Goal: Task Accomplishment & Management: Complete application form

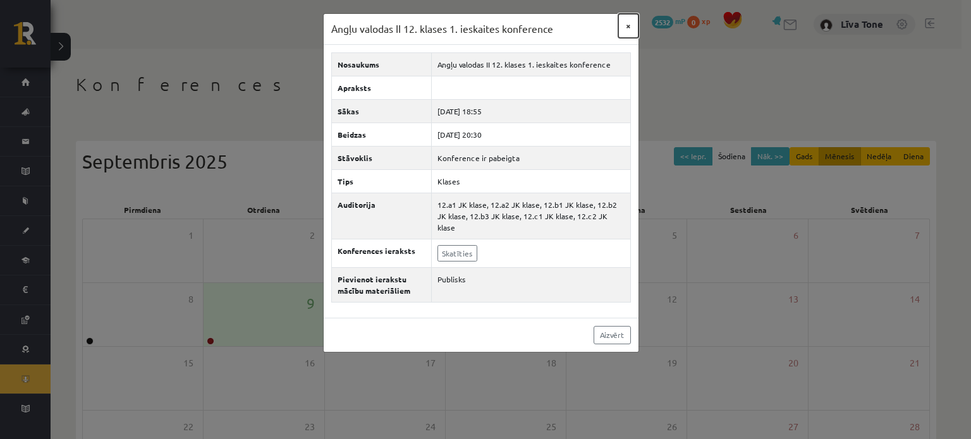
click at [630, 22] on button "×" at bounding box center [628, 26] width 20 height 24
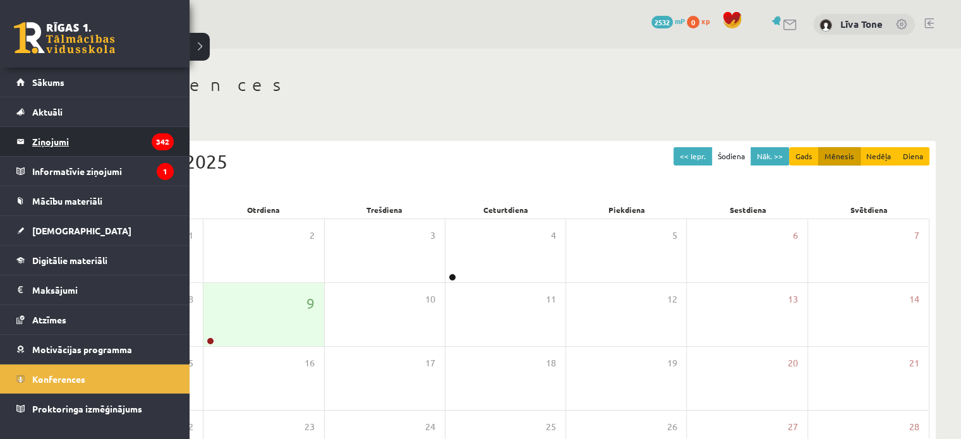
click at [43, 148] on legend "Ziņojumi 342" at bounding box center [103, 141] width 142 height 29
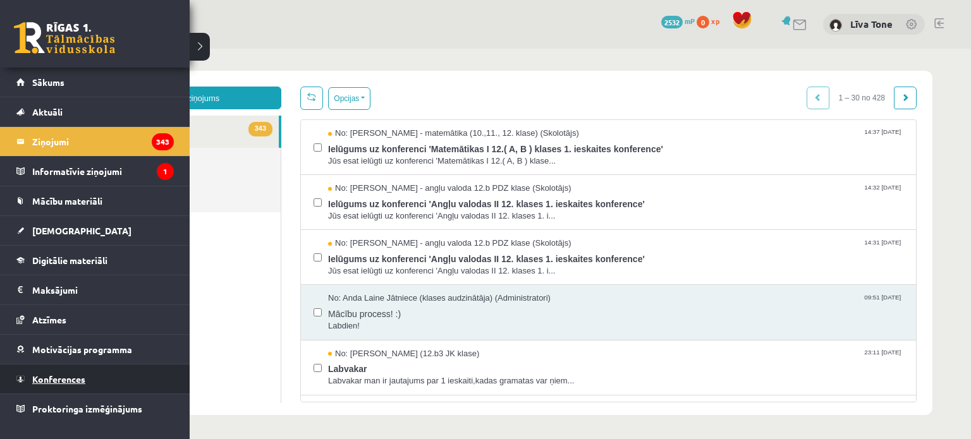
click at [76, 371] on link "Konferences" at bounding box center [94, 379] width 157 height 29
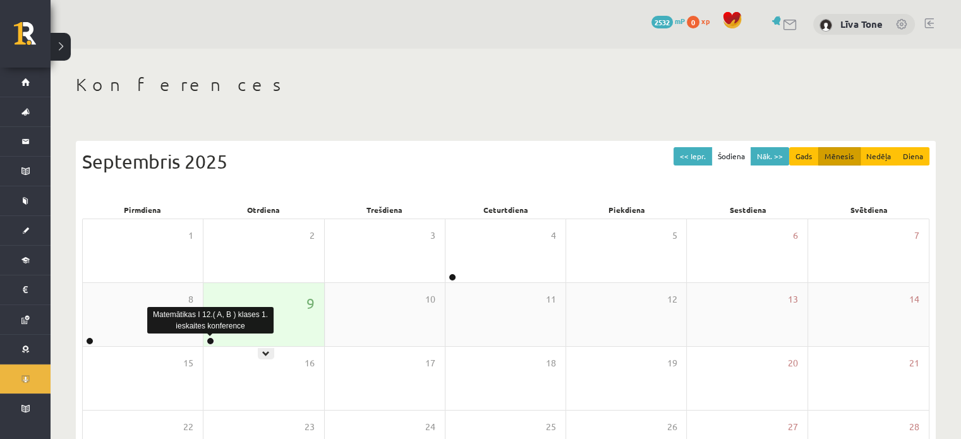
click at [210, 343] on link at bounding box center [211, 342] width 8 height 8
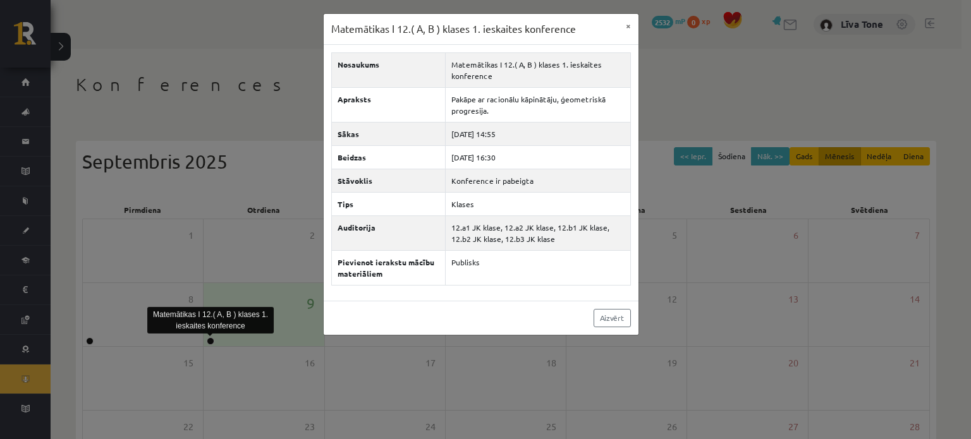
click at [237, 85] on div "Matemātikas I 12.( A, B ) klases 1. ieskaites konference × Nosaukums Matemātika…" at bounding box center [485, 219] width 971 height 439
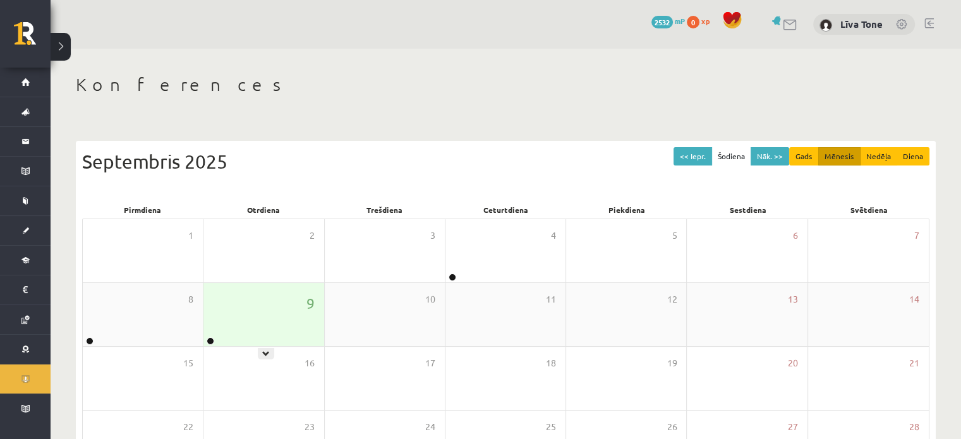
click at [240, 327] on div "9" at bounding box center [264, 314] width 120 height 63
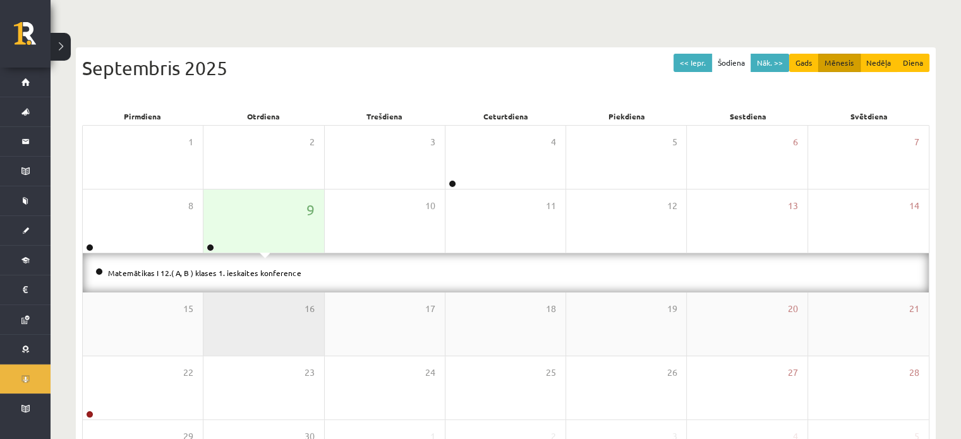
scroll to position [126, 0]
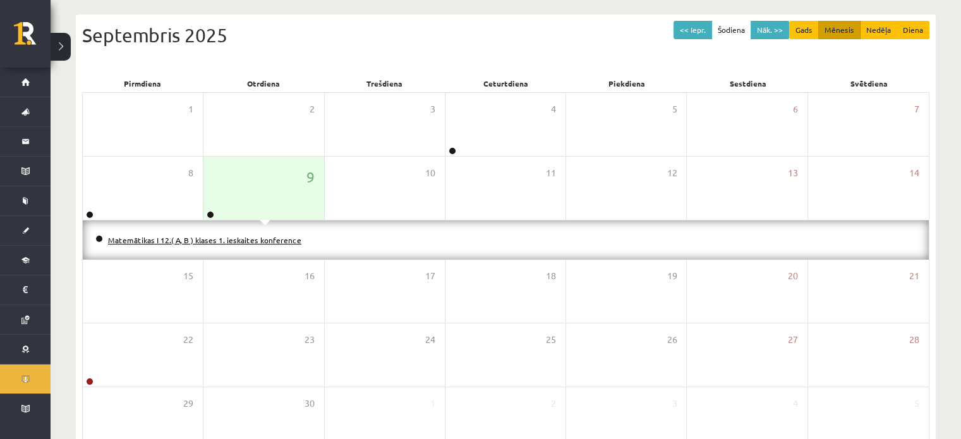
click at [254, 241] on link "Matemātikas I 12.( A, B ) klases 1. ieskaites konference" at bounding box center [204, 240] width 193 height 10
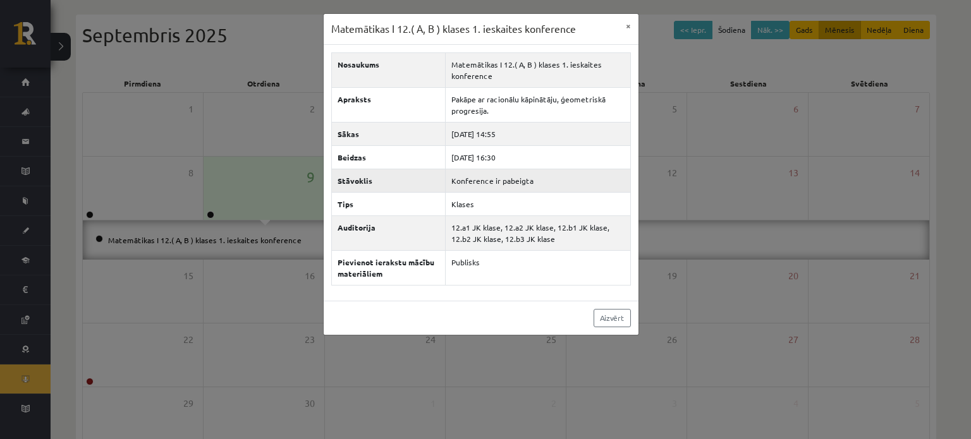
click at [492, 178] on td "Konference ir pabeigta" at bounding box center [538, 180] width 185 height 23
click at [722, 73] on div "Matemātikas I 12.( A, B ) klases 1. ieskaites konference × Nosaukums Matemātika…" at bounding box center [485, 219] width 971 height 439
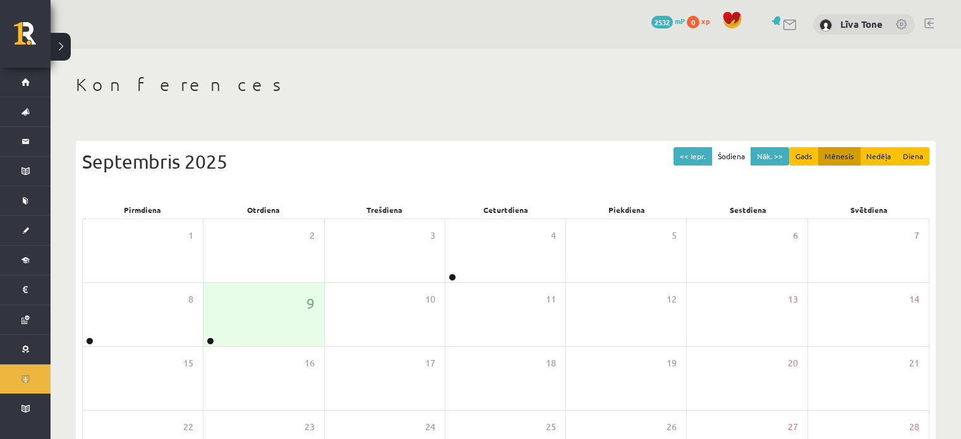
scroll to position [126, 0]
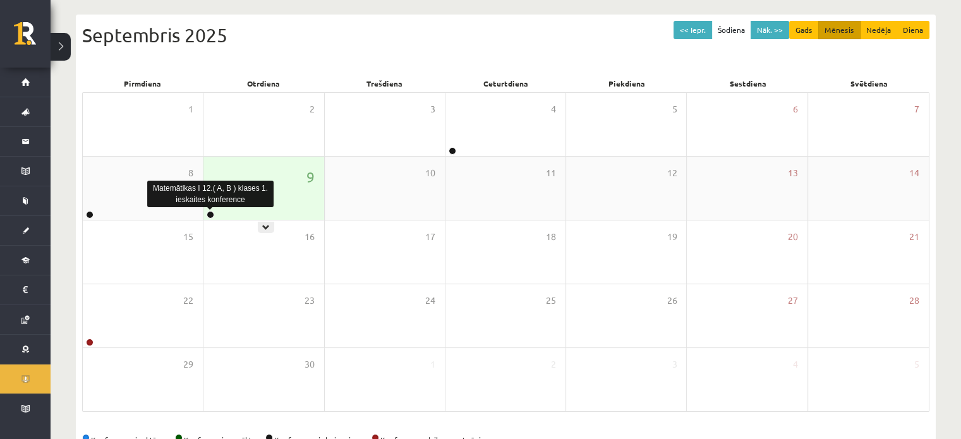
click at [208, 213] on link at bounding box center [211, 215] width 8 height 8
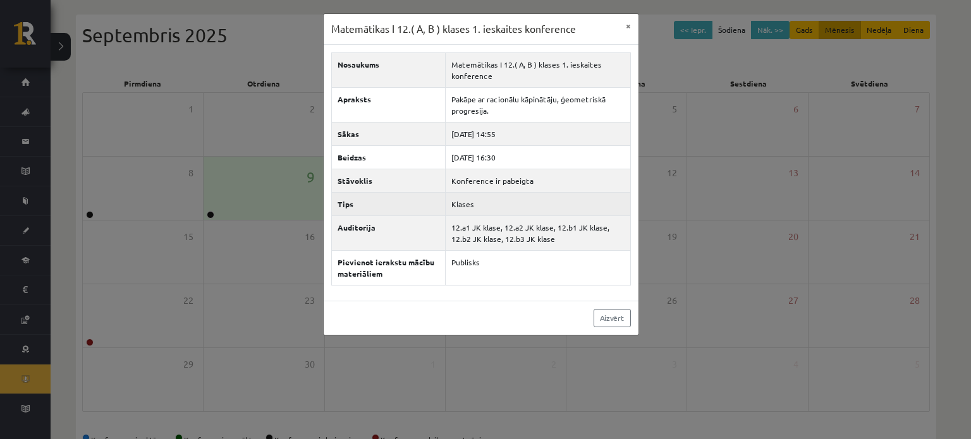
click at [466, 202] on td "Klases" at bounding box center [538, 203] width 185 height 23
click at [264, 33] on div "Matemātikas I 12.( A, B ) klases 1. ieskaites konference × Nosaukums Matemātika…" at bounding box center [485, 219] width 971 height 439
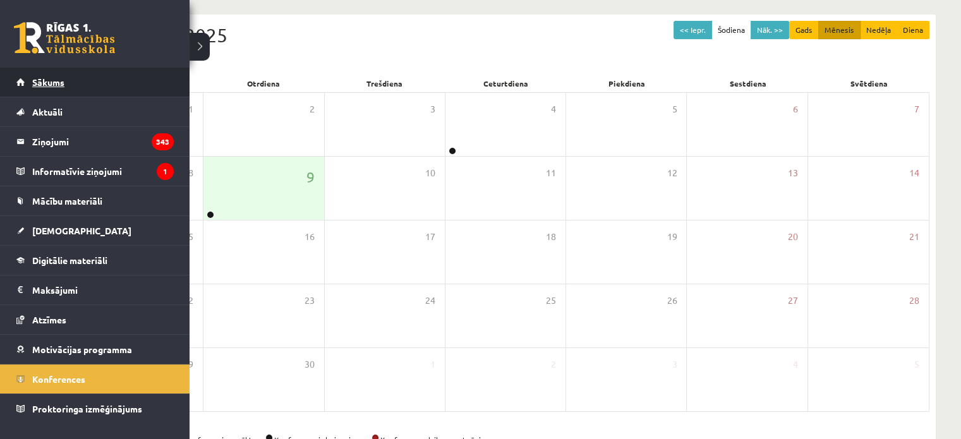
click at [23, 85] on link "Sākums" at bounding box center [94, 82] width 157 height 29
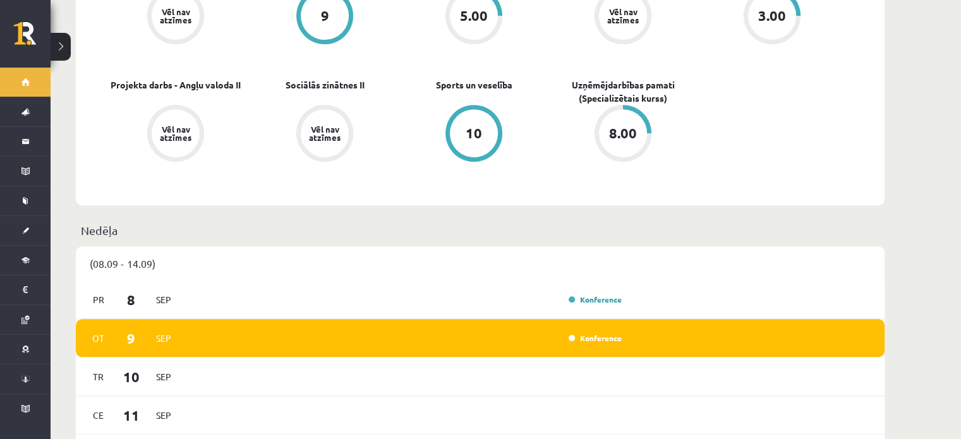
scroll to position [695, 0]
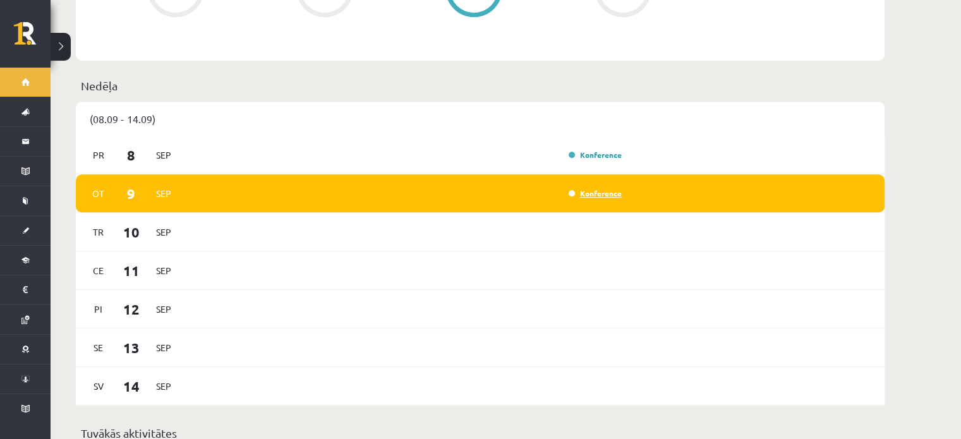
click at [581, 188] on link "Konference" at bounding box center [595, 193] width 53 height 10
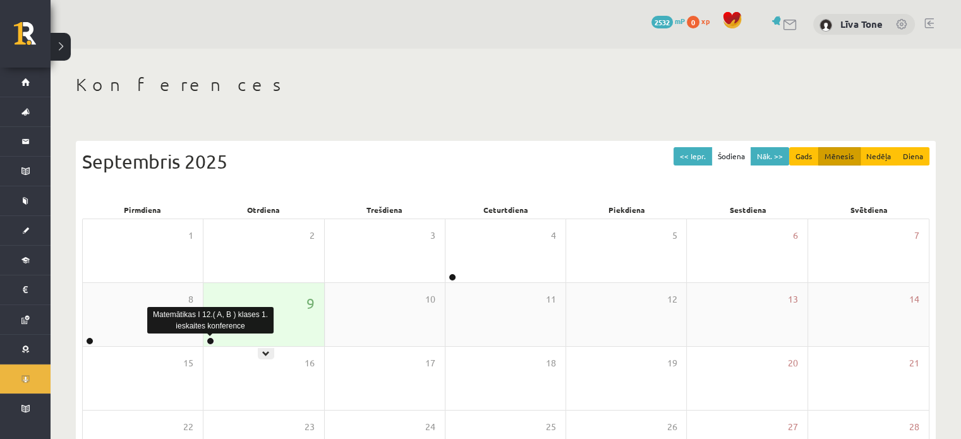
click at [212, 339] on link at bounding box center [211, 342] width 8 height 8
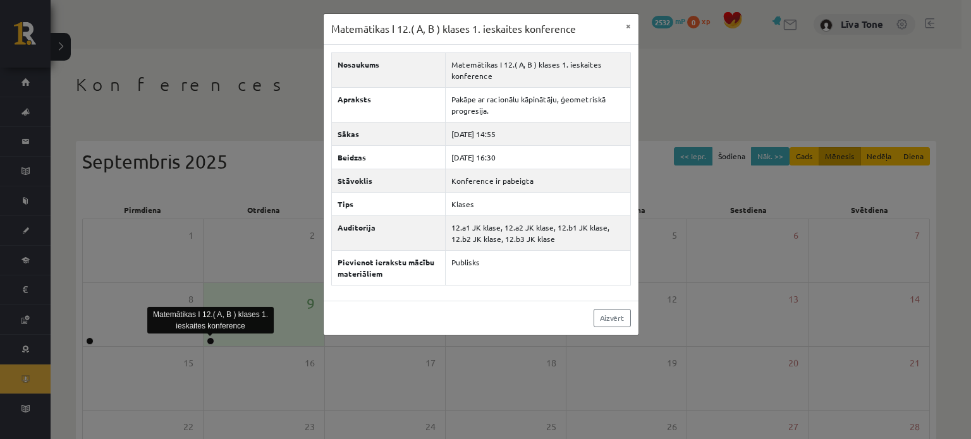
click at [271, 99] on div "Matemātikas I 12.( A, B ) klases 1. ieskaites konference × Nosaukums Matemātika…" at bounding box center [485, 219] width 971 height 439
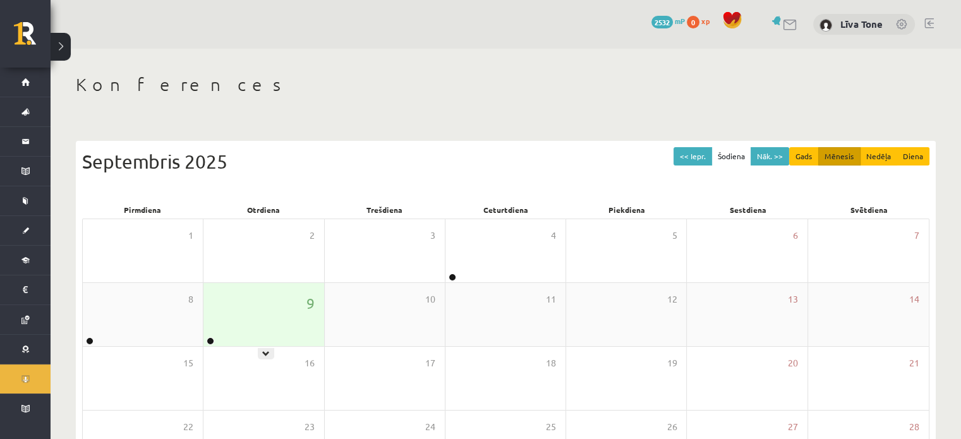
click at [265, 356] on icon at bounding box center [266, 354] width 8 height 8
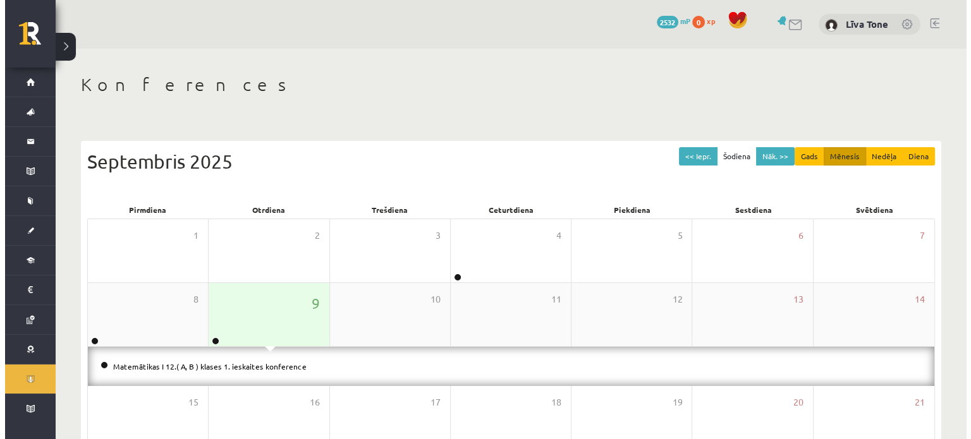
scroll to position [190, 0]
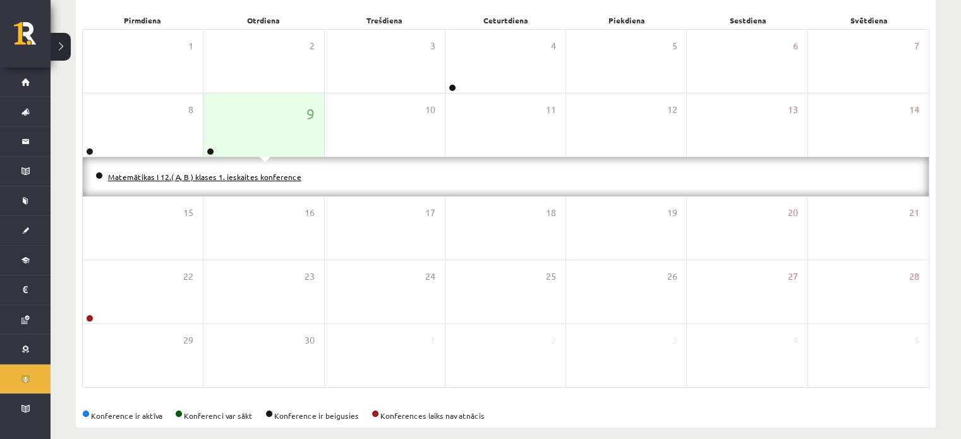
click at [267, 174] on link "Matemātikas I 12.( A, B ) klases 1. ieskaites konference" at bounding box center [204, 177] width 193 height 10
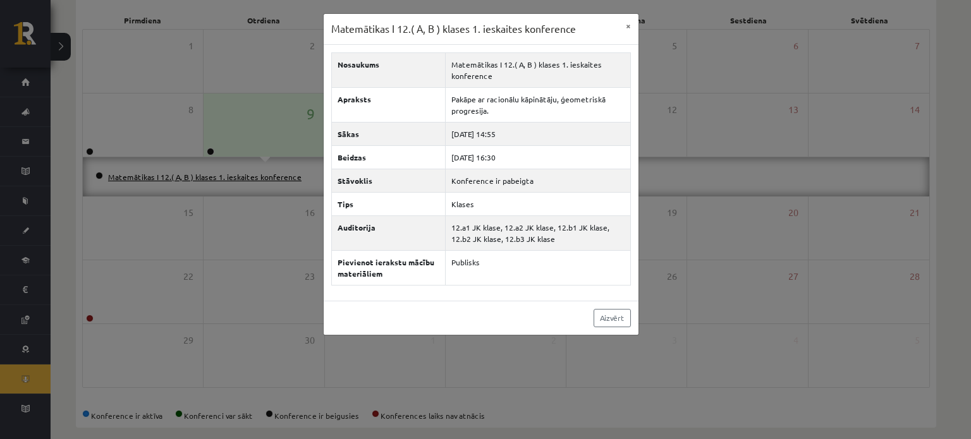
click at [267, 174] on div "Matemātikas I 12.( A, B ) klases 1. ieskaites konference × Nosaukums Matemātika…" at bounding box center [485, 219] width 971 height 439
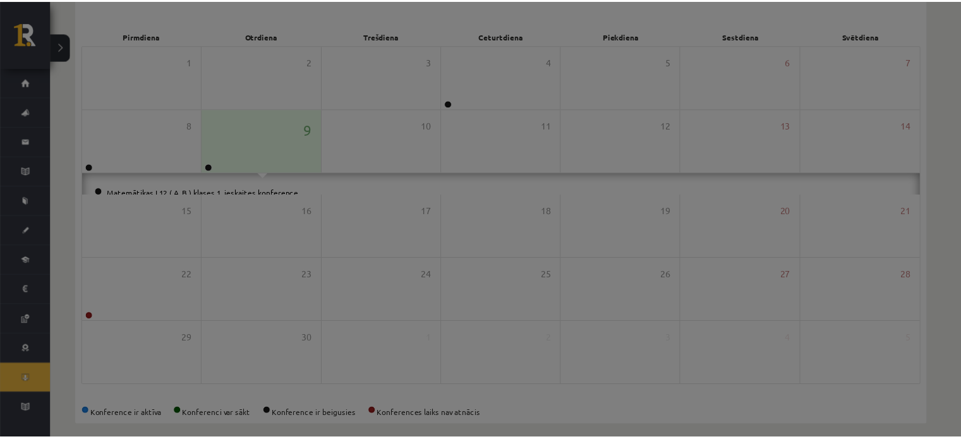
scroll to position [164, 0]
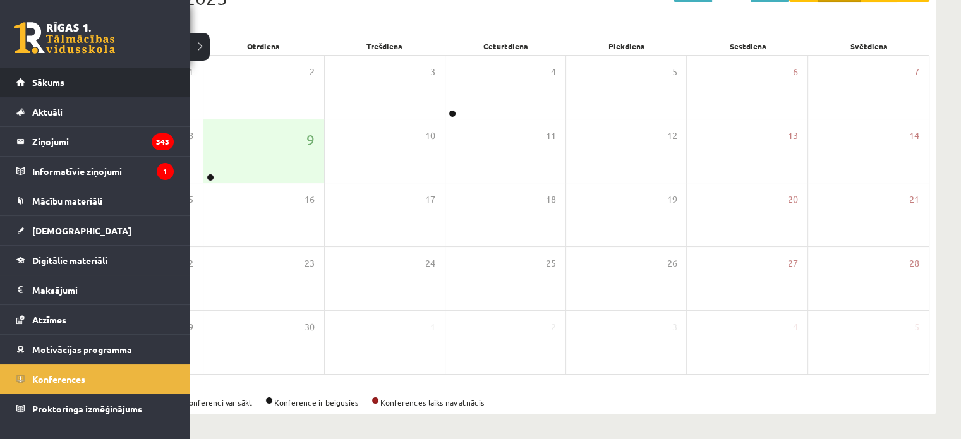
click at [33, 79] on span "Sākums" at bounding box center [48, 81] width 32 height 11
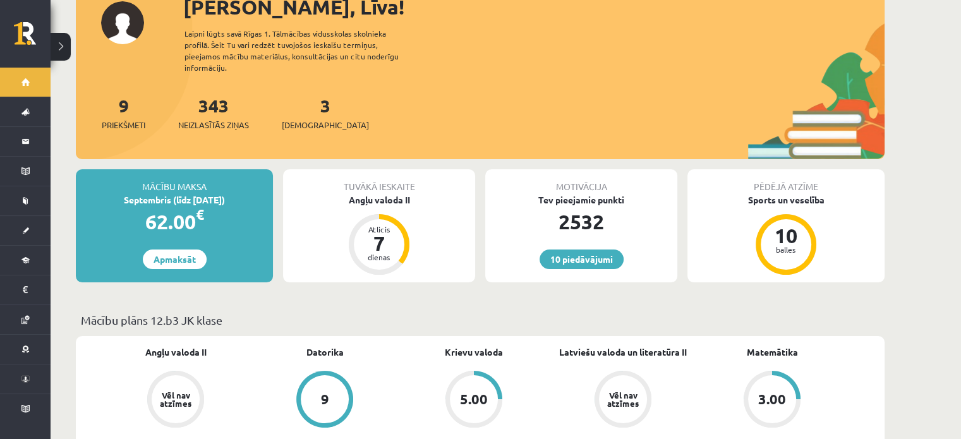
scroll to position [126, 0]
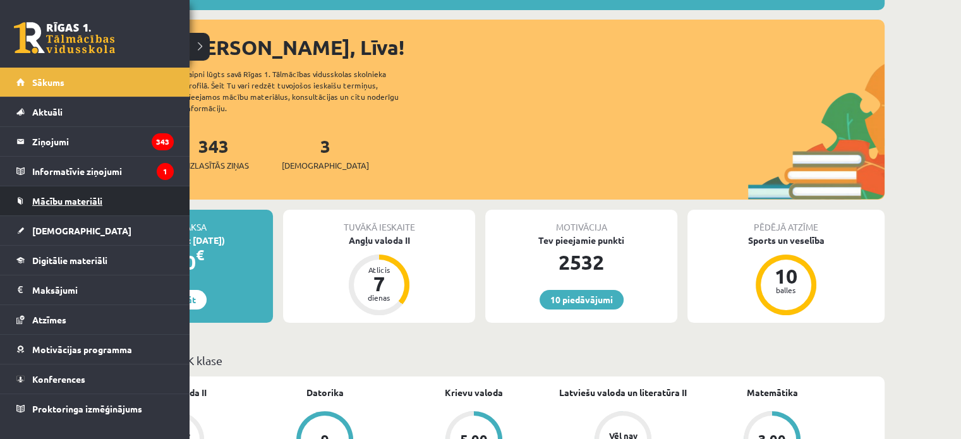
click at [96, 200] on span "Mācību materiāli" at bounding box center [67, 200] width 70 height 11
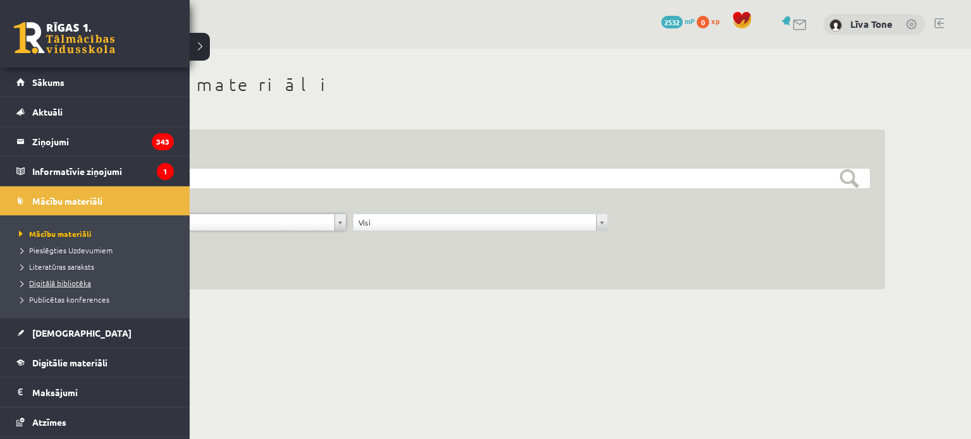
click at [59, 280] on span "Digitālā bibliotēka" at bounding box center [53, 283] width 75 height 10
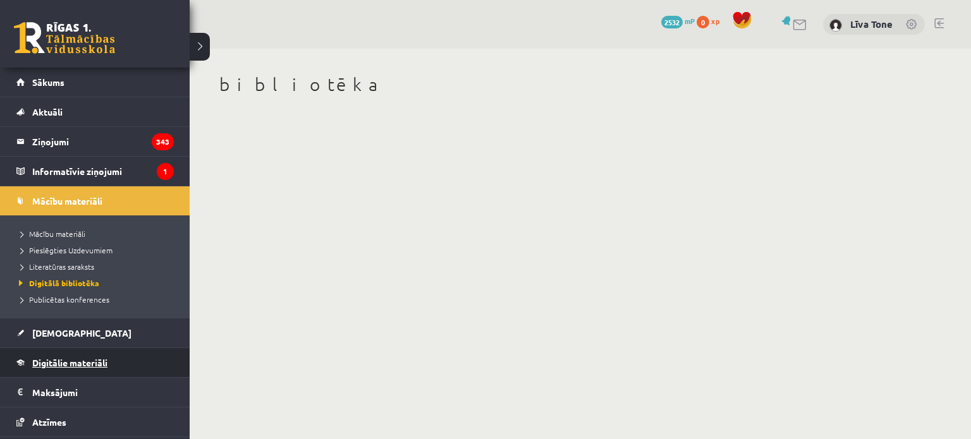
click at [77, 365] on span "Digitālie materiāli" at bounding box center [69, 362] width 75 height 11
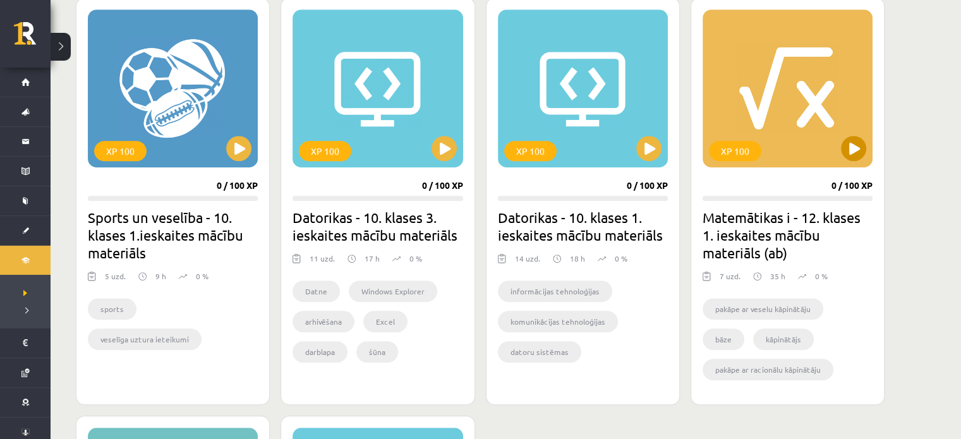
scroll to position [758, 0]
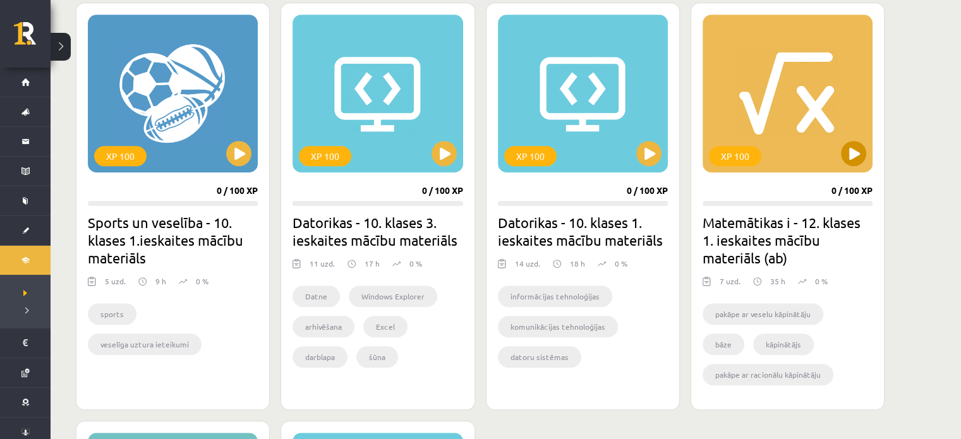
click at [807, 123] on div "XP 100" at bounding box center [788, 94] width 170 height 158
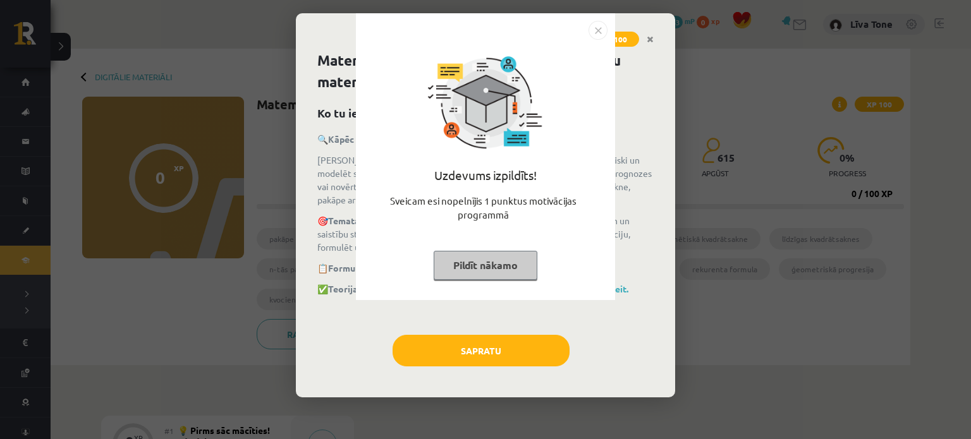
click at [595, 32] on img "Close" at bounding box center [597, 30] width 19 height 19
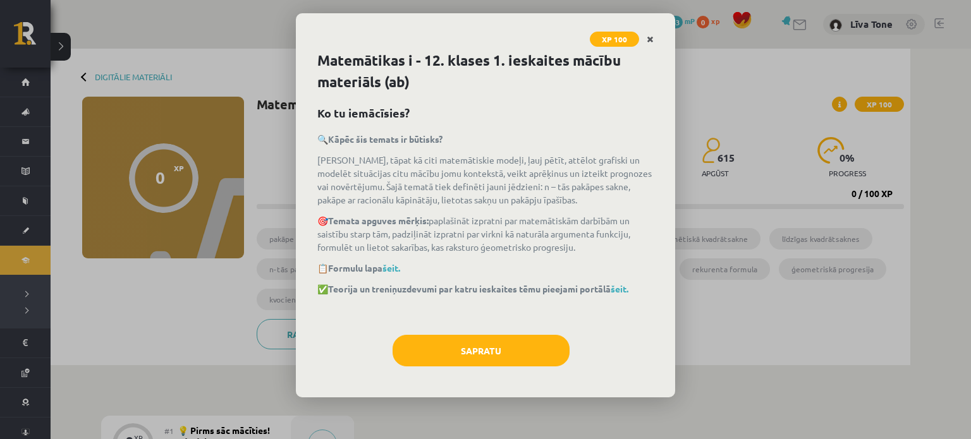
click at [651, 37] on icon "Close" at bounding box center [650, 39] width 7 height 9
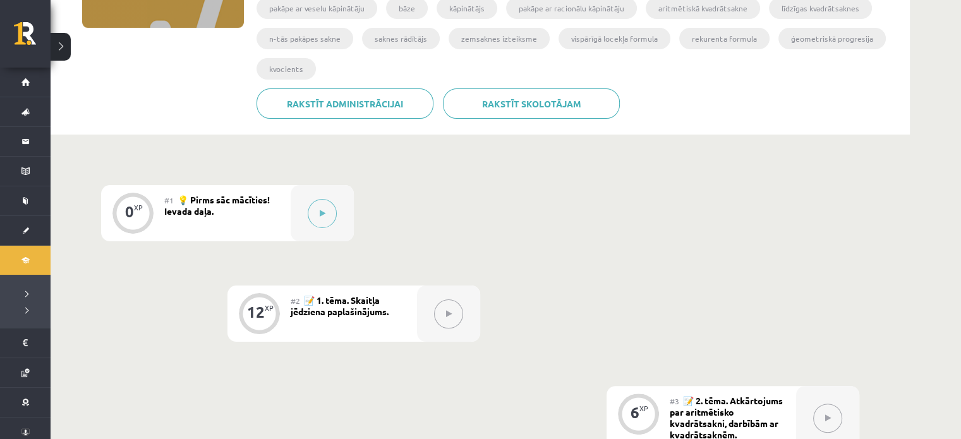
scroll to position [253, 0]
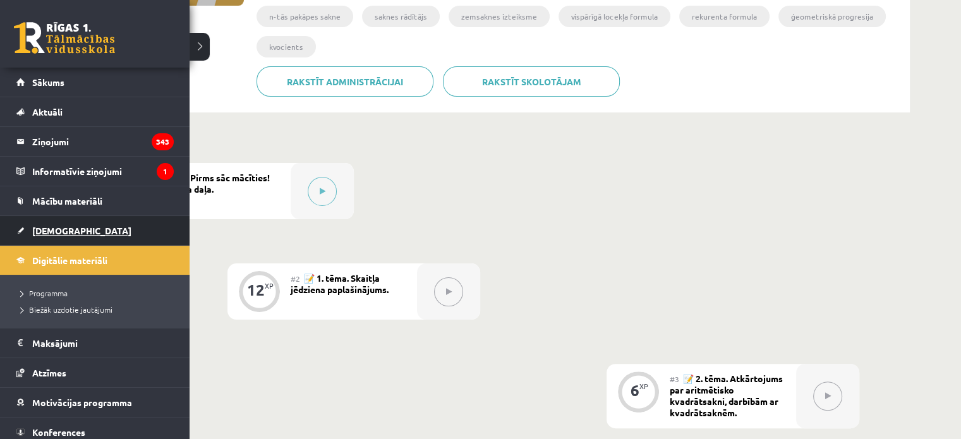
click at [60, 222] on link "[DEMOGRAPHIC_DATA]" at bounding box center [94, 230] width 157 height 29
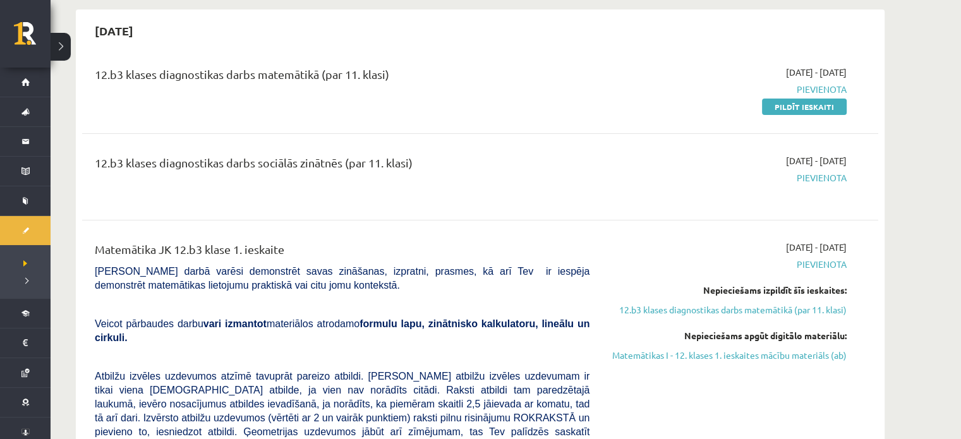
scroll to position [316, 0]
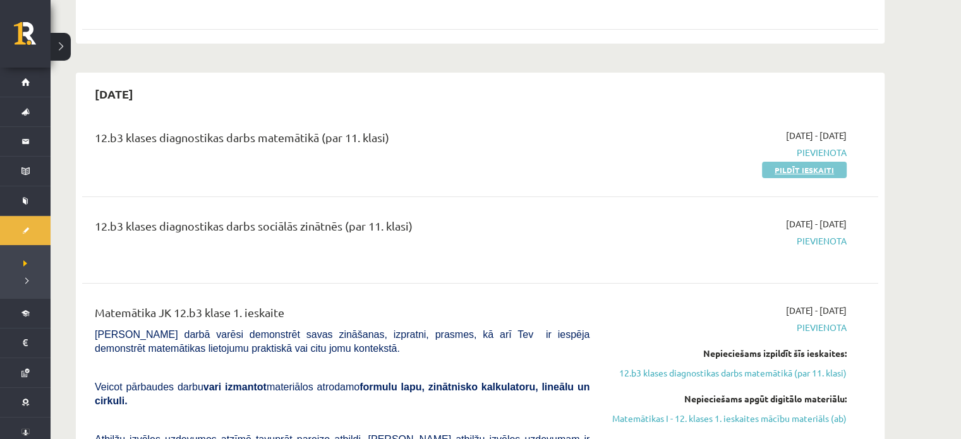
click at [791, 171] on link "Pildīt ieskaiti" at bounding box center [804, 170] width 85 height 16
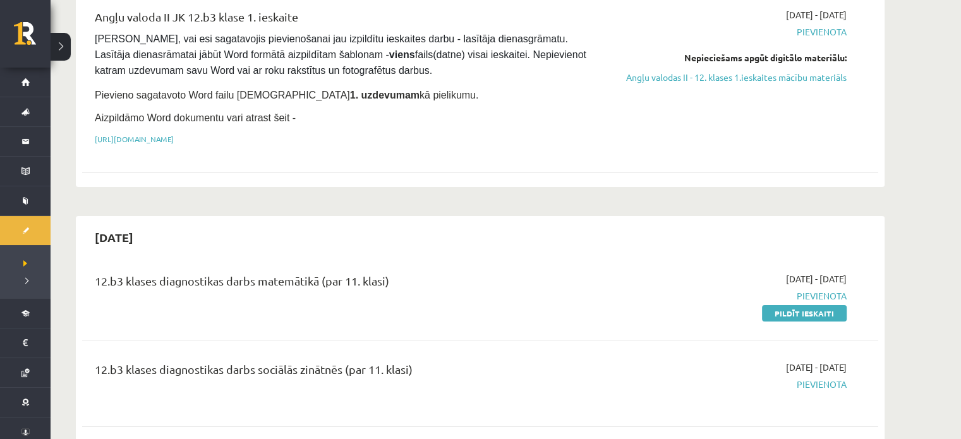
scroll to position [253, 0]
